Goal: Task Accomplishment & Management: Complete application form

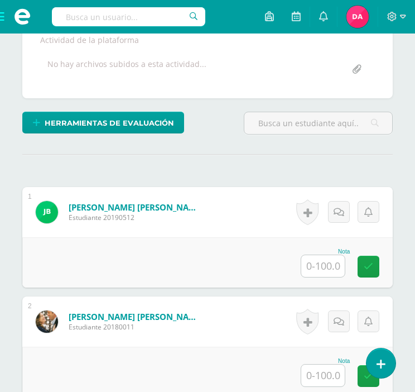
scroll to position [254, 0]
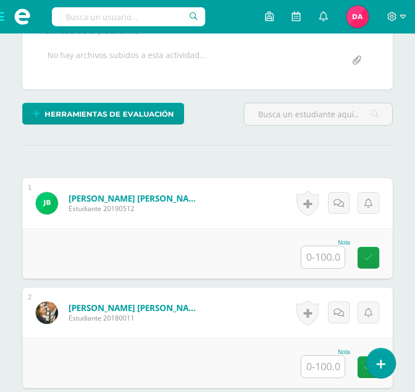
click at [312, 260] on input "text" at bounding box center [323, 257] width 44 height 22
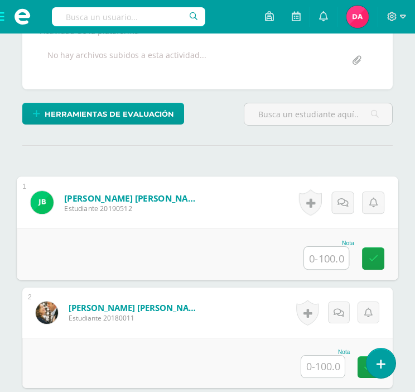
type input "0"
click at [373, 257] on icon at bounding box center [374, 257] width 10 height 9
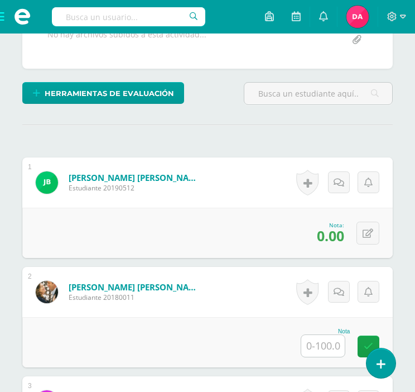
scroll to position [281, 0]
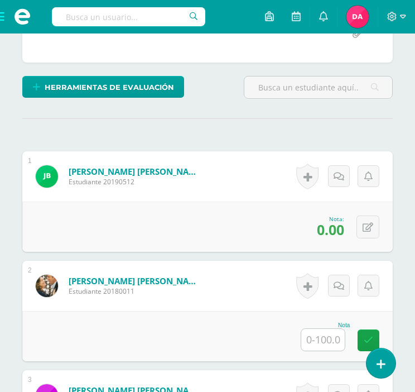
click at [315, 338] on input "text" at bounding box center [323, 340] width 44 height 22
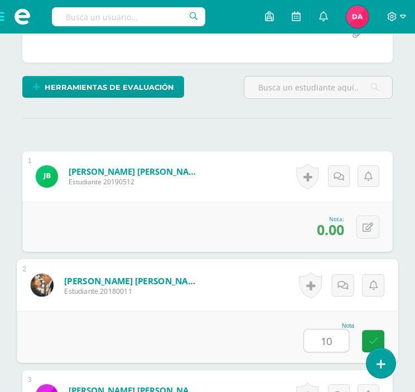
type input "100"
click at [377, 336] on icon at bounding box center [374, 340] width 10 height 9
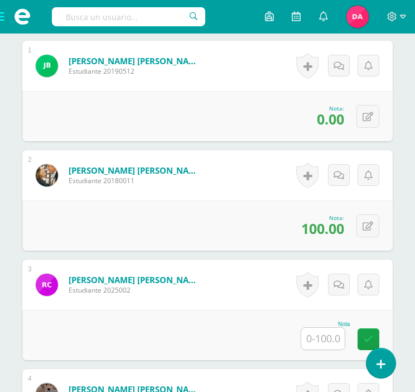
scroll to position [394, 0]
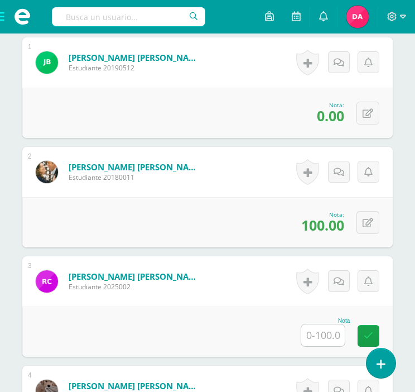
click at [326, 330] on input "text" at bounding box center [323, 335] width 44 height 22
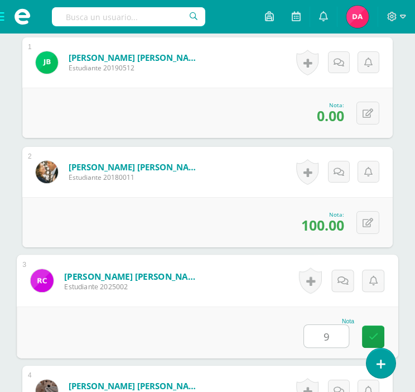
type input "95"
click at [375, 328] on link at bounding box center [373, 336] width 22 height 22
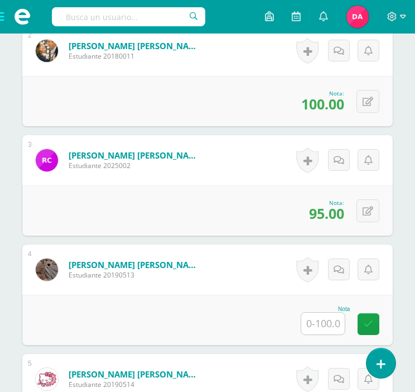
scroll to position [524, 0]
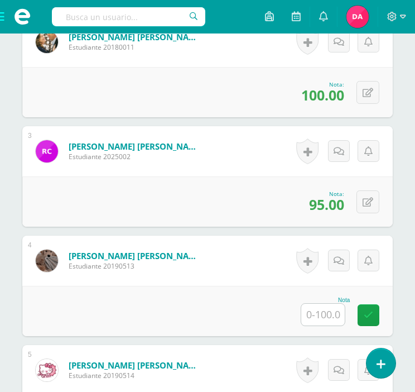
click at [310, 311] on input "text" at bounding box center [323, 314] width 44 height 22
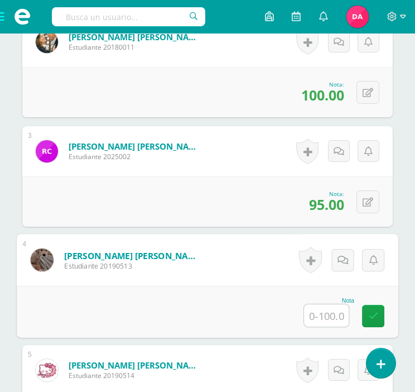
click at [310, 311] on input "text" at bounding box center [326, 315] width 45 height 22
type input "86.70"
click at [374, 313] on icon at bounding box center [374, 315] width 10 height 9
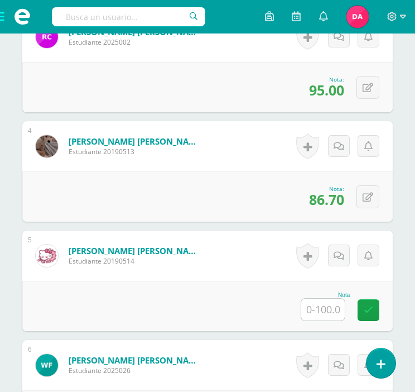
scroll to position [679, 0]
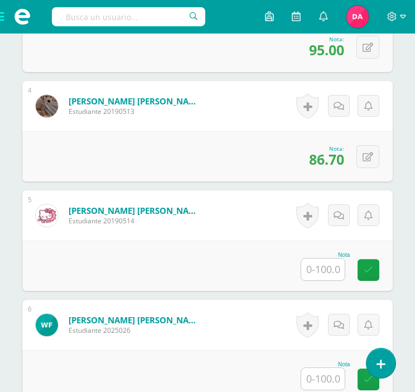
click at [334, 263] on input "text" at bounding box center [323, 269] width 44 height 22
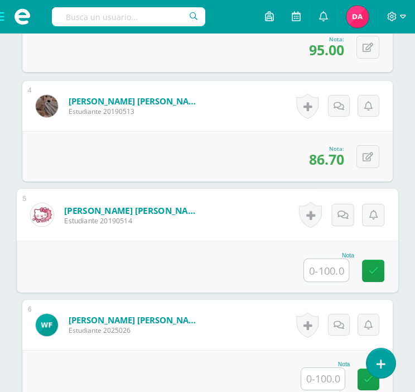
type input "0"
click at [377, 267] on icon at bounding box center [374, 270] width 10 height 9
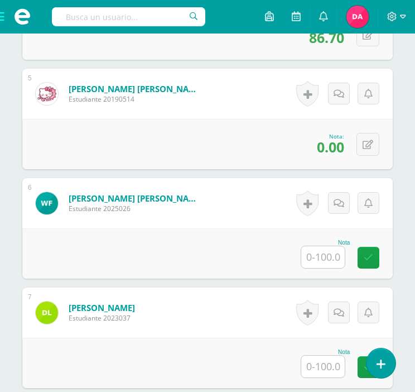
scroll to position [805, 0]
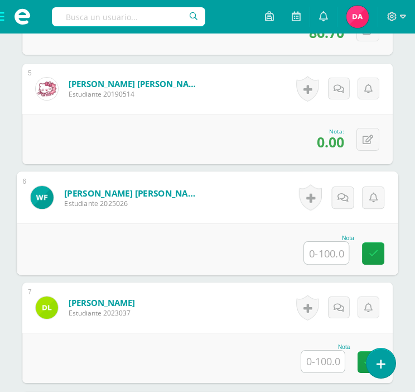
click at [311, 253] on input "text" at bounding box center [326, 253] width 45 height 22
type input "16.70"
click at [375, 254] on icon at bounding box center [374, 252] width 10 height 9
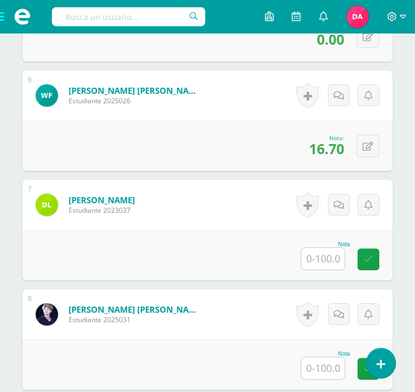
scroll to position [916, 0]
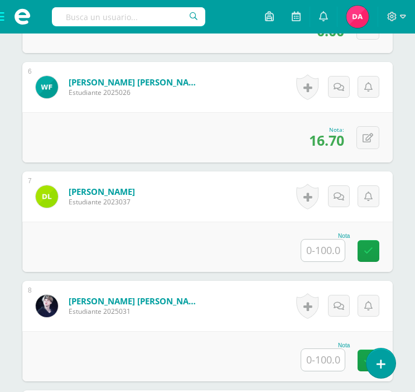
click at [327, 248] on input "text" at bounding box center [323, 250] width 44 height 22
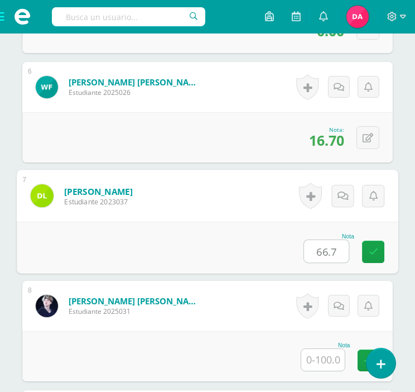
type input "66.70"
click at [373, 254] on icon at bounding box center [374, 251] width 10 height 9
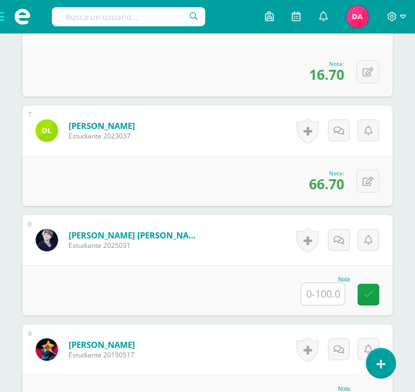
scroll to position [984, 0]
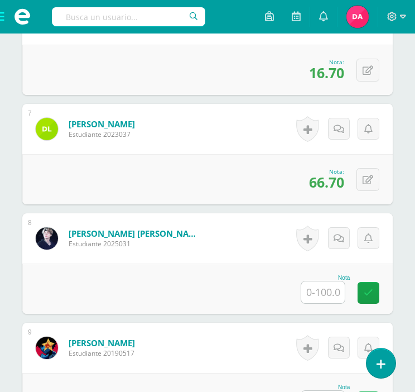
click at [321, 293] on input "text" at bounding box center [323, 292] width 44 height 22
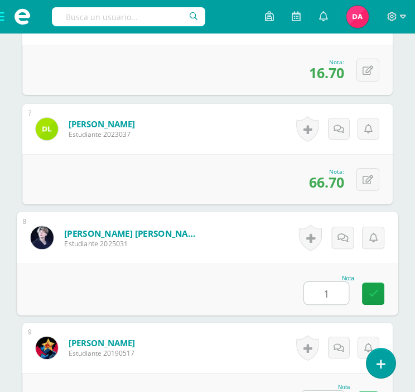
type input "10"
click at [375, 291] on icon at bounding box center [374, 292] width 10 height 9
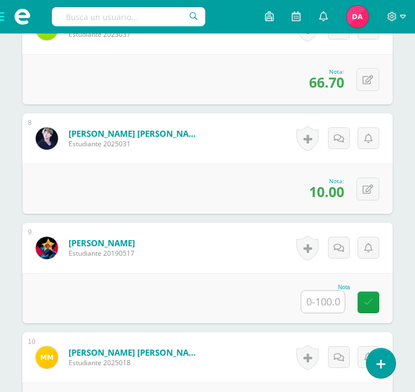
scroll to position [1087, 0]
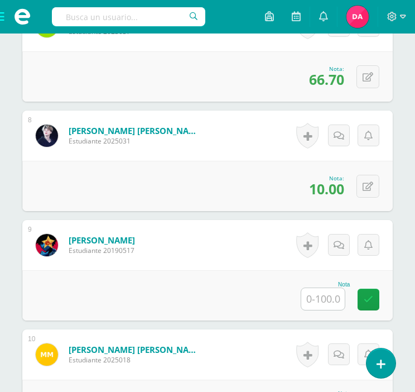
click at [321, 298] on input "text" at bounding box center [323, 299] width 44 height 22
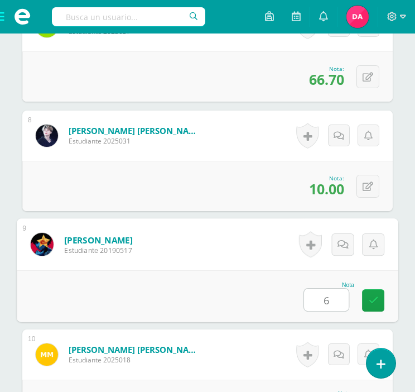
type input "65"
click at [375, 297] on icon at bounding box center [374, 299] width 10 height 9
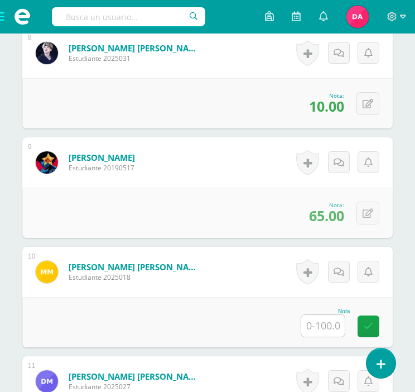
scroll to position [1170, 0]
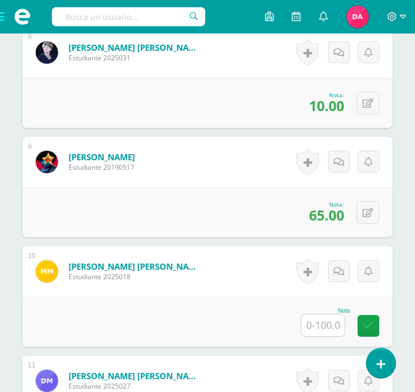
click at [322, 321] on input "text" at bounding box center [323, 325] width 44 height 22
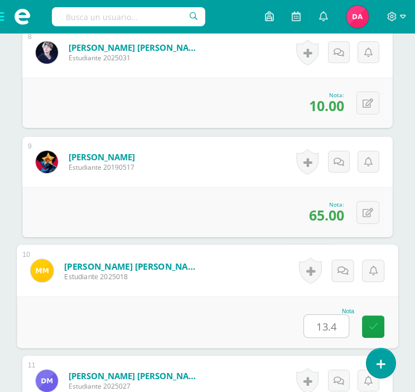
type input "13.40"
click at [377, 327] on icon at bounding box center [374, 325] width 10 height 9
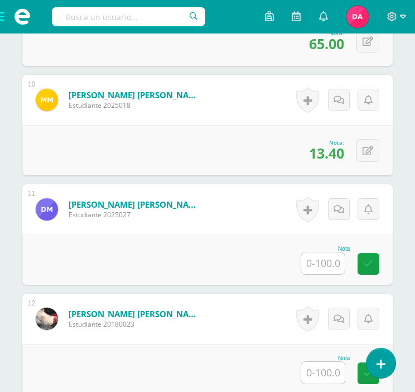
scroll to position [1341, 0]
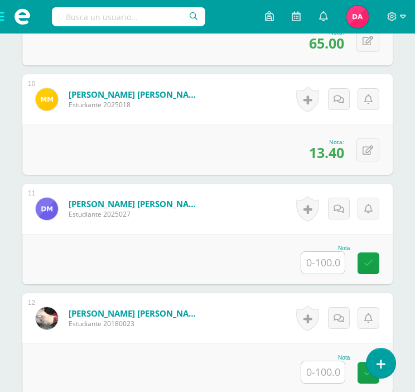
click at [314, 264] on input "text" at bounding box center [323, 263] width 44 height 22
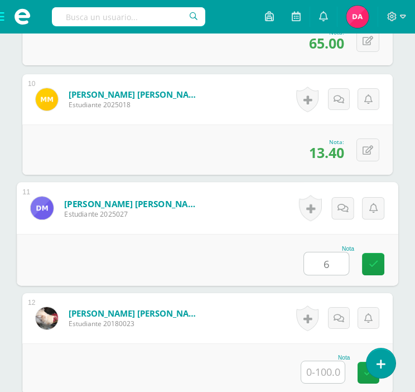
type input "65"
click at [378, 257] on link at bounding box center [373, 264] width 22 height 22
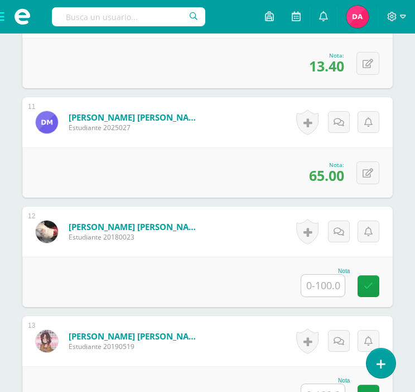
scroll to position [1428, 0]
click at [320, 288] on input "text" at bounding box center [323, 285] width 44 height 22
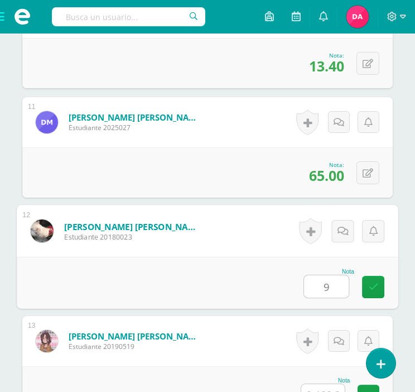
type input "90"
click at [382, 287] on link at bounding box center [373, 287] width 22 height 22
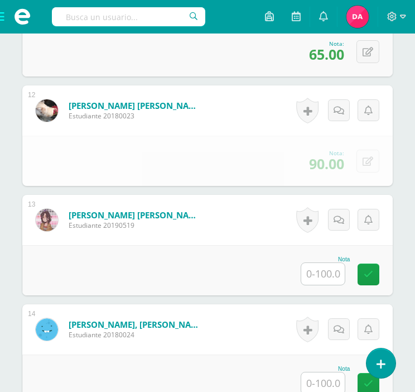
scroll to position [1550, 0]
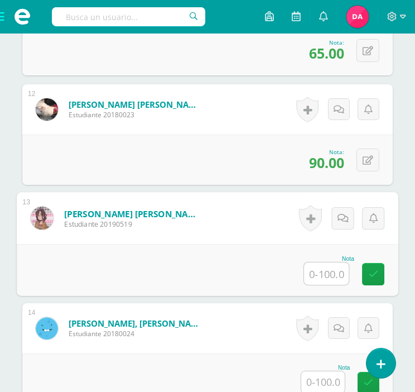
click at [320, 279] on input "text" at bounding box center [326, 273] width 45 height 22
type input "100"
click at [377, 269] on icon at bounding box center [374, 273] width 10 height 9
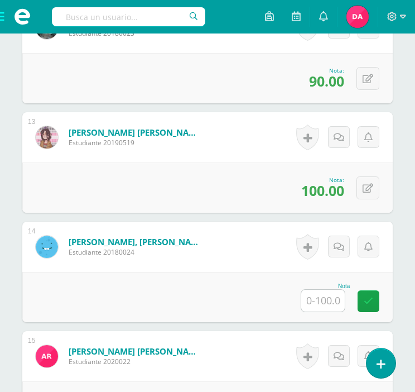
scroll to position [1633, 0]
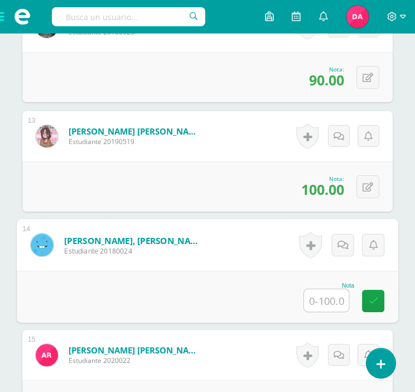
click at [326, 298] on input "text" at bounding box center [326, 300] width 45 height 22
type input "81.70"
click at [373, 299] on icon at bounding box center [374, 300] width 10 height 9
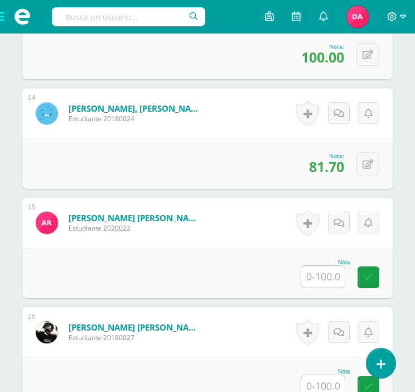
scroll to position [1765, 0]
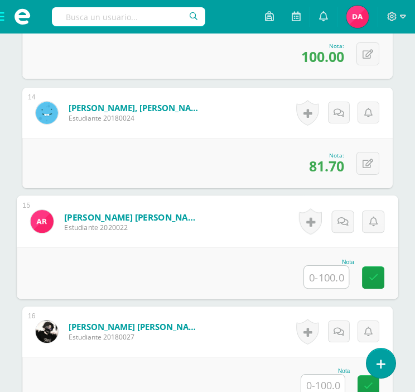
click at [328, 274] on input "text" at bounding box center [326, 277] width 45 height 22
type input "90"
click at [370, 275] on icon at bounding box center [374, 276] width 10 height 9
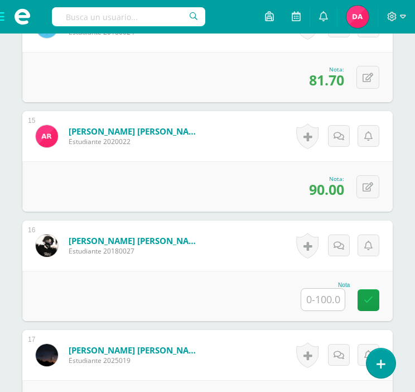
scroll to position [1852, 0]
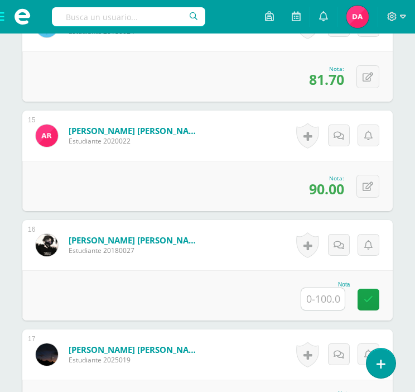
click at [315, 295] on input "text" at bounding box center [323, 299] width 44 height 22
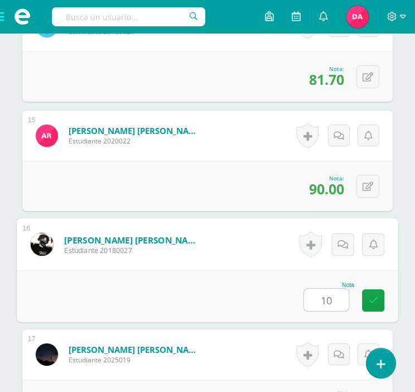
type input "100"
click at [378, 296] on link at bounding box center [373, 300] width 22 height 22
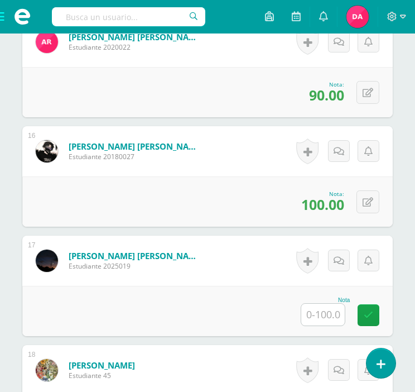
scroll to position [1971, 0]
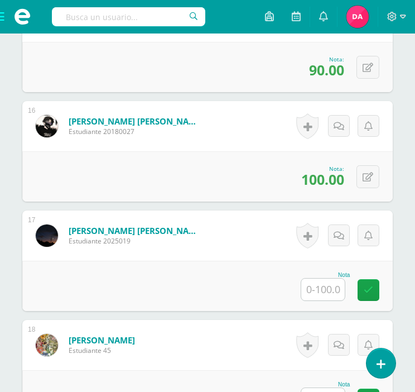
click at [324, 284] on input "text" at bounding box center [323, 289] width 44 height 22
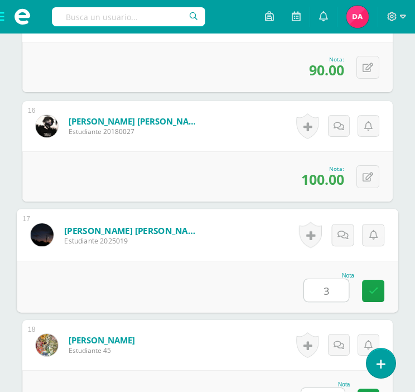
type input "35"
click at [373, 286] on icon at bounding box center [374, 290] width 10 height 9
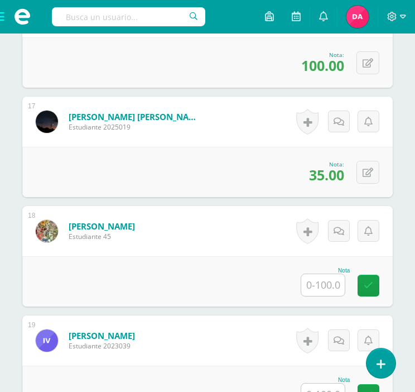
scroll to position [2086, 0]
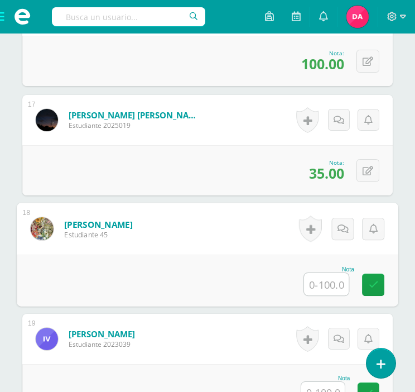
click at [334, 280] on input "text" at bounding box center [326, 284] width 45 height 22
type input "26.70"
click at [373, 281] on icon at bounding box center [374, 283] width 10 height 9
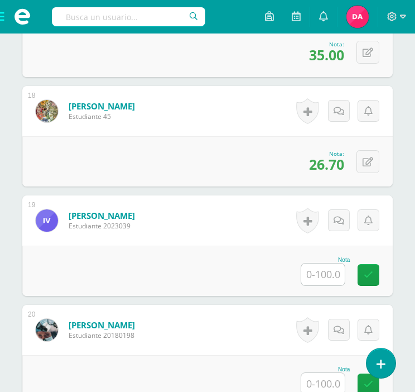
scroll to position [2204, 0]
click at [323, 269] on input "text" at bounding box center [323, 274] width 44 height 22
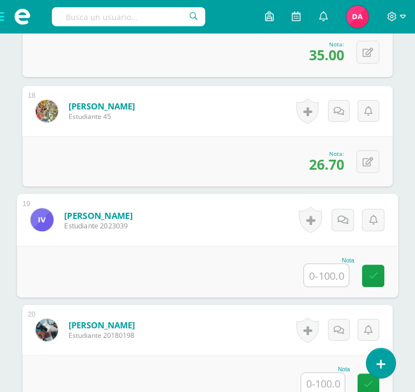
type input "0"
click at [377, 273] on icon at bounding box center [374, 275] width 10 height 9
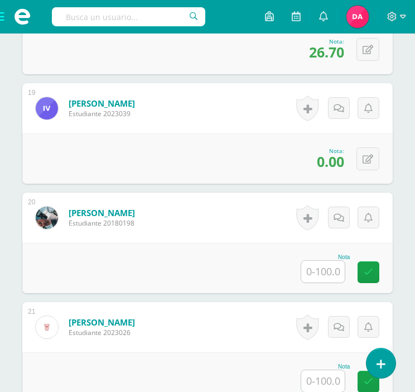
scroll to position [2318, 0]
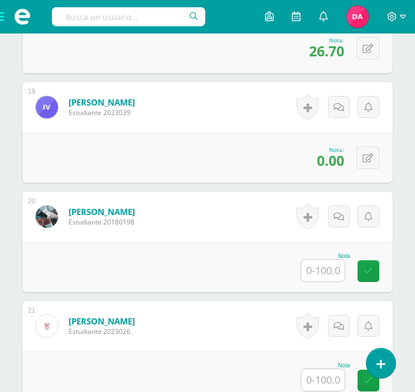
click at [334, 267] on input "text" at bounding box center [323, 270] width 44 height 22
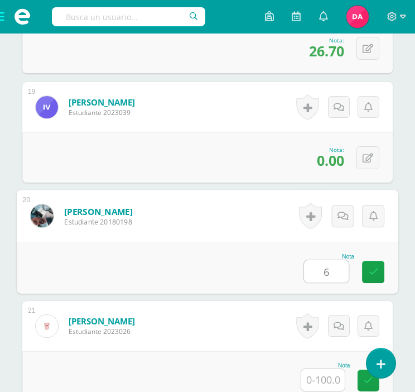
type input "60"
click at [379, 266] on link at bounding box center [373, 271] width 22 height 22
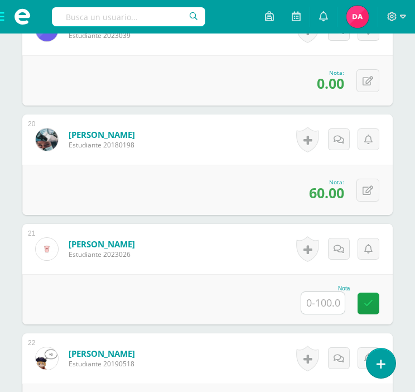
scroll to position [2396, 0]
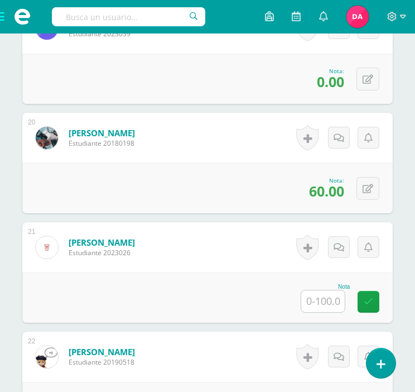
click at [324, 291] on input "text" at bounding box center [323, 301] width 44 height 22
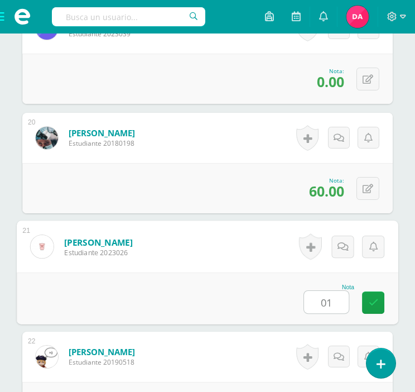
type input "0"
type input "100"
click at [378, 297] on link at bounding box center [373, 302] width 22 height 22
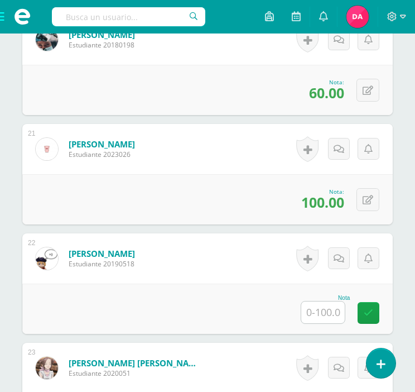
scroll to position [2512, 0]
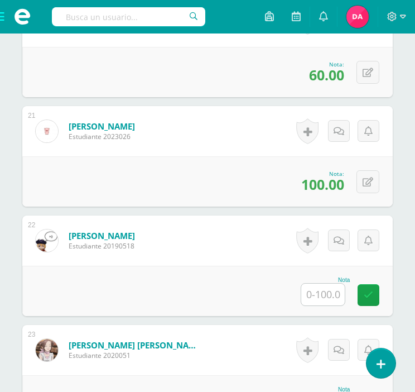
click at [320, 297] on input "text" at bounding box center [323, 294] width 44 height 22
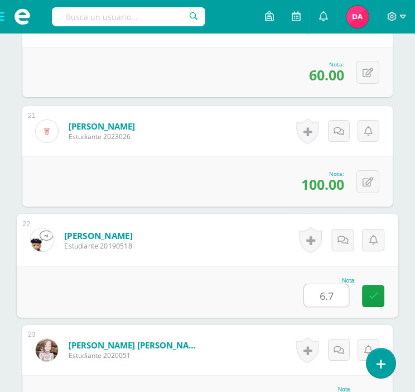
type input "6.70"
click at [377, 293] on icon at bounding box center [374, 295] width 10 height 9
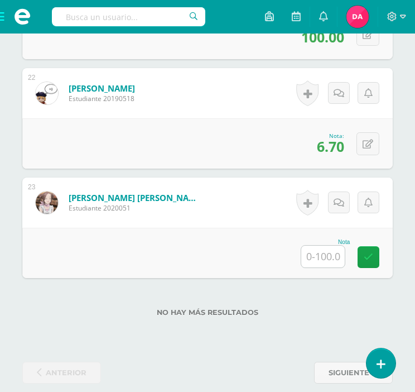
scroll to position [2668, 0]
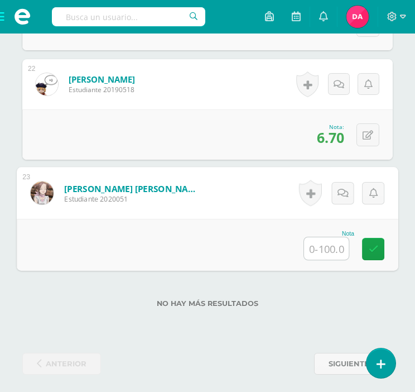
click at [329, 241] on input "text" at bounding box center [326, 248] width 45 height 22
type input "15"
click at [375, 244] on icon at bounding box center [374, 248] width 10 height 9
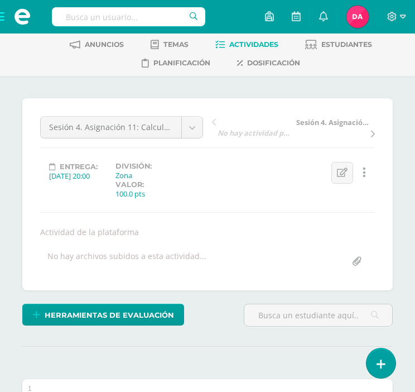
scroll to position [0, 0]
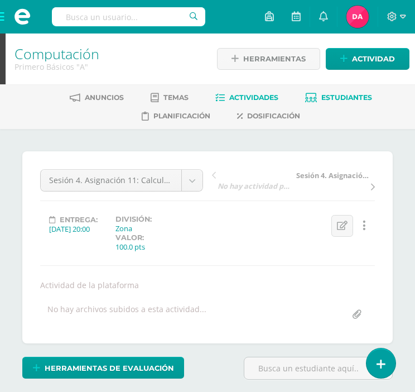
click at [322, 101] on link "Estudiantes" at bounding box center [338, 98] width 67 height 18
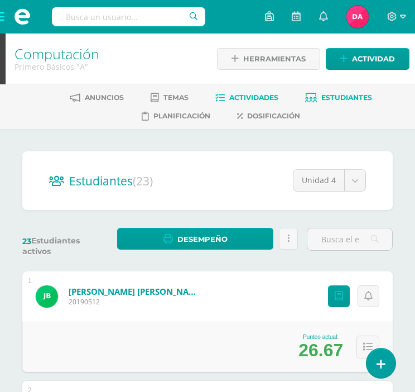
click at [230, 97] on span "Actividades" at bounding box center [253, 97] width 49 height 8
